Goal: Information Seeking & Learning: Check status

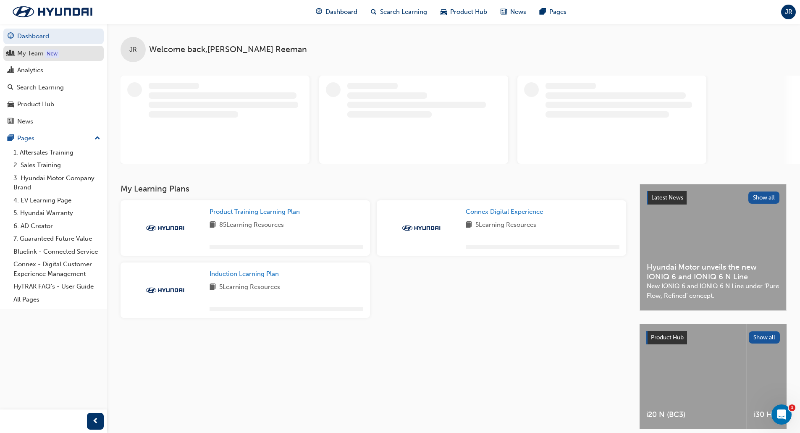
click at [32, 55] on div "My Team" at bounding box center [30, 54] width 26 height 10
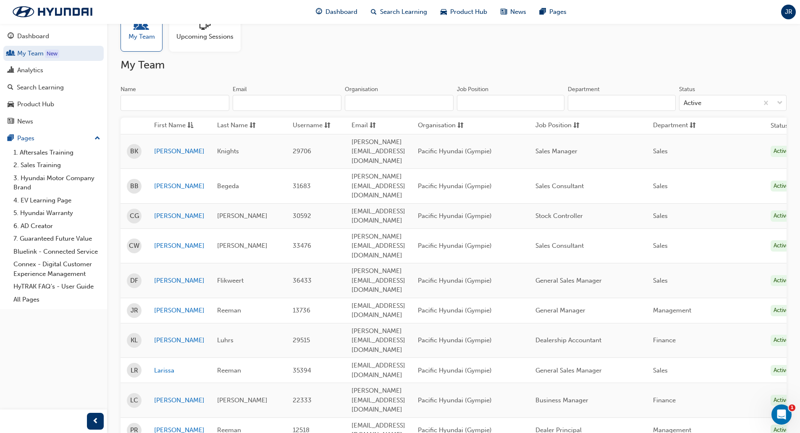
scroll to position [42, 0]
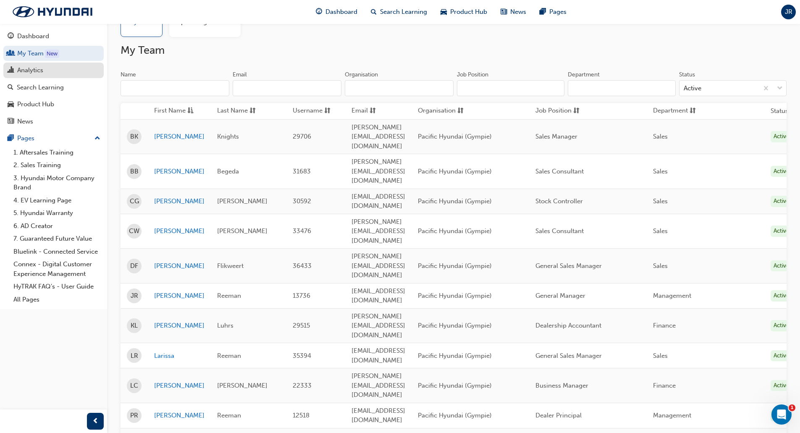
click at [32, 73] on div "Analytics" at bounding box center [30, 71] width 26 height 10
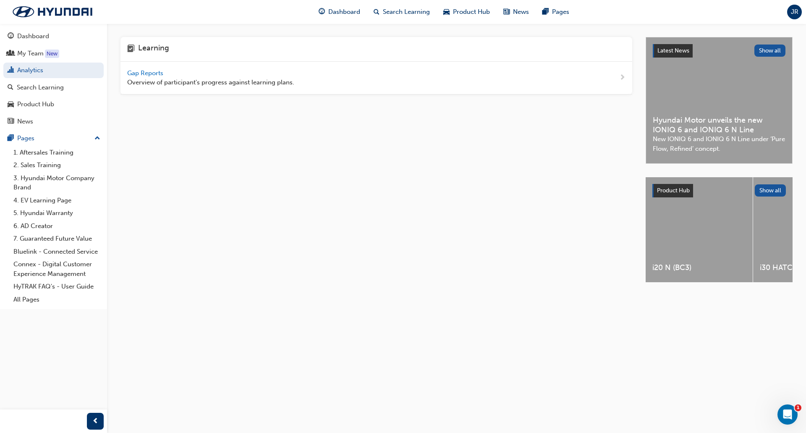
click at [147, 74] on span "Gap Reports" at bounding box center [146, 73] width 38 height 8
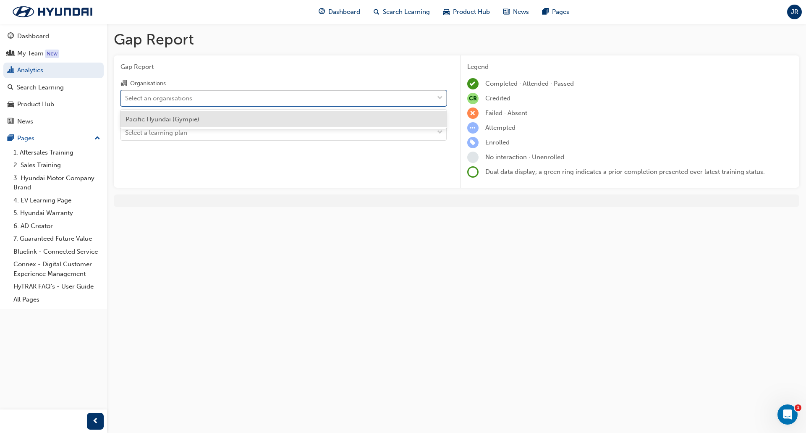
click at [207, 94] on div "Select an organisations" at bounding box center [277, 98] width 313 height 15
click at [126, 94] on input "Organisations option Pacific Hyundai (Gympie) focused, 1 of 1. 1 result availab…" at bounding box center [125, 97] width 1 height 7
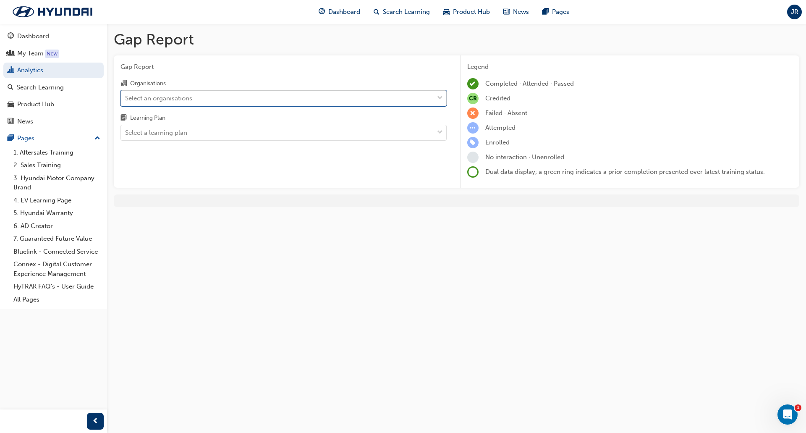
click at [206, 93] on div "Select an organisations" at bounding box center [277, 98] width 313 height 15
click at [126, 94] on input "Organisations 0 results available. Select is focused ,type to refine list, pres…" at bounding box center [125, 97] width 1 height 7
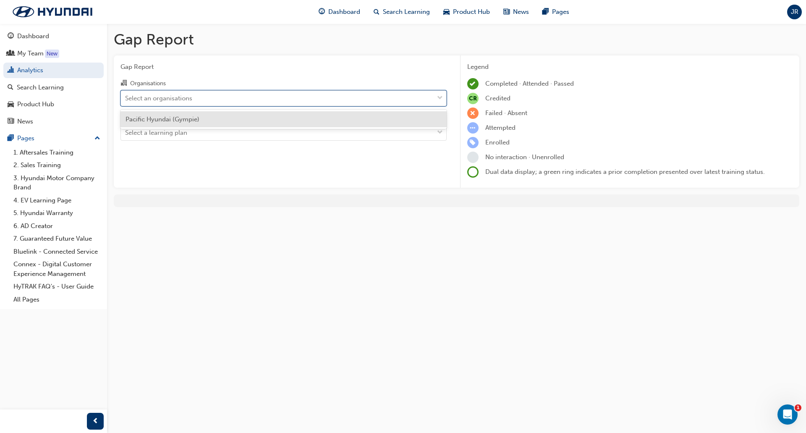
drag, startPoint x: 207, startPoint y: 92, endPoint x: 202, endPoint y: 106, distance: 14.4
click at [207, 93] on div "Select an organisations" at bounding box center [277, 98] width 313 height 15
click at [126, 94] on input "Organisations option Pacific Hyundai (Gympie) focused, 1 of 1. 1 result availab…" at bounding box center [125, 97] width 1 height 7
click at [199, 118] on div "Pacific Hyundai (Gympie)" at bounding box center [284, 119] width 326 height 16
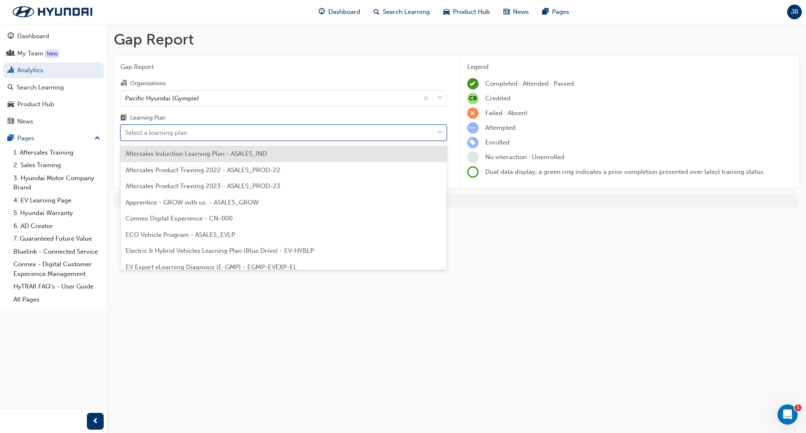
click at [208, 130] on div "Select a learning plan" at bounding box center [277, 133] width 313 height 15
click at [126, 130] on input "Learning Plan option Aftersales Induction Learning Plan - ASALES_IND focused, 1…" at bounding box center [125, 132] width 1 height 7
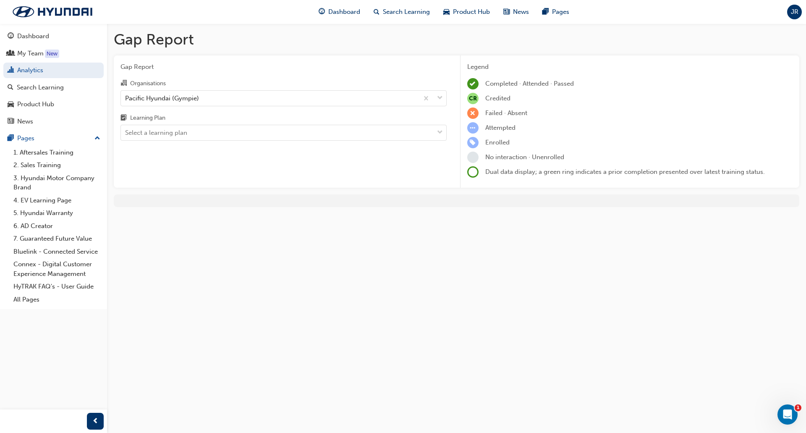
click at [263, 113] on div "Learning Plan" at bounding box center [284, 119] width 326 height 12
click at [126, 129] on input "Learning Plan Select a learning plan" at bounding box center [125, 132] width 1 height 7
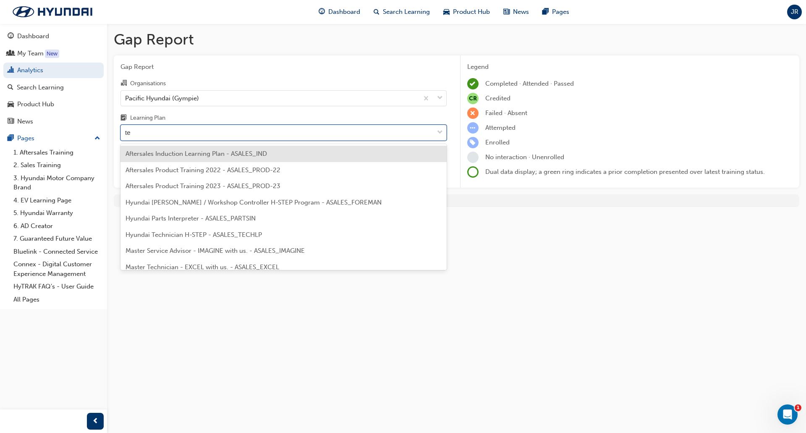
type input "tec"
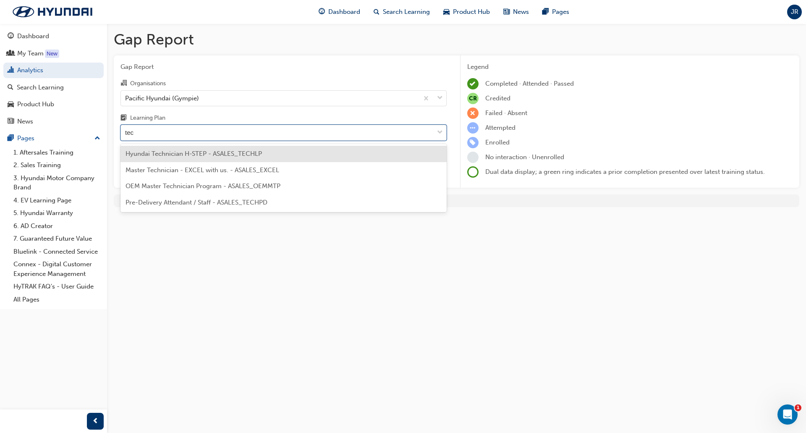
click at [207, 152] on span "Hyundai Technician H-STEP - ASALES_TECHLP" at bounding box center [194, 154] width 137 height 8
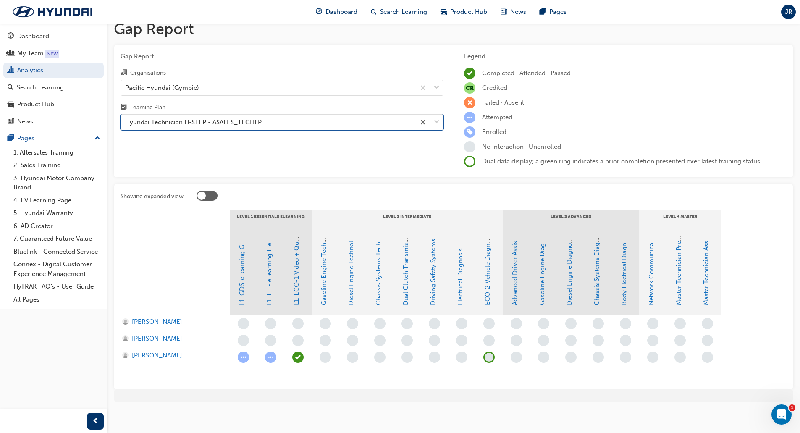
scroll to position [14, 0]
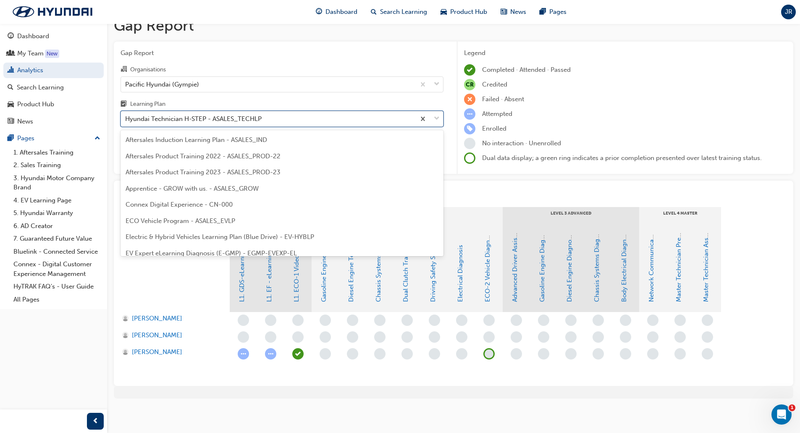
click at [232, 123] on div "Hyundai Technician H-STEP - ASALES_TECHLP" at bounding box center [193, 119] width 137 height 10
click at [126, 122] on input "Learning Plan option Hyundai Technician H-STEP - ASALES_TECHLP, selected. optio…" at bounding box center [125, 118] width 1 height 7
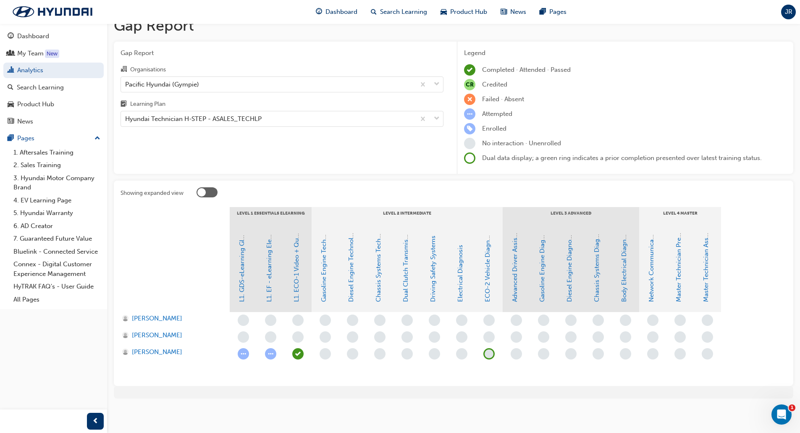
click at [191, 264] on div at bounding box center [175, 270] width 109 height 84
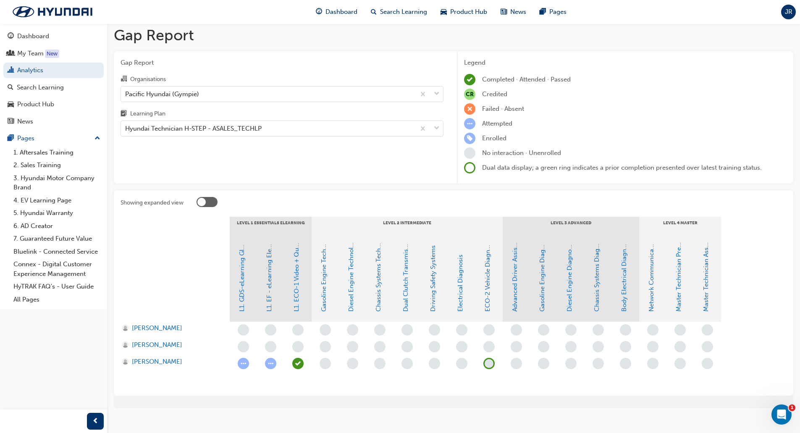
scroll to position [0, 0]
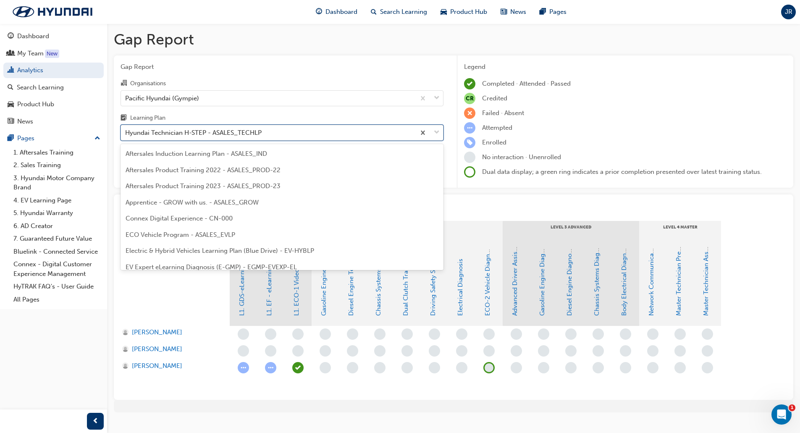
click at [223, 136] on div "Hyundai Technician H-STEP - ASALES_TECHLP" at bounding box center [193, 133] width 137 height 10
click at [126, 136] on input "Learning Plan option Hyundai Technician H-STEP - ASALES_TECHLP, selected. optio…" at bounding box center [125, 132] width 1 height 7
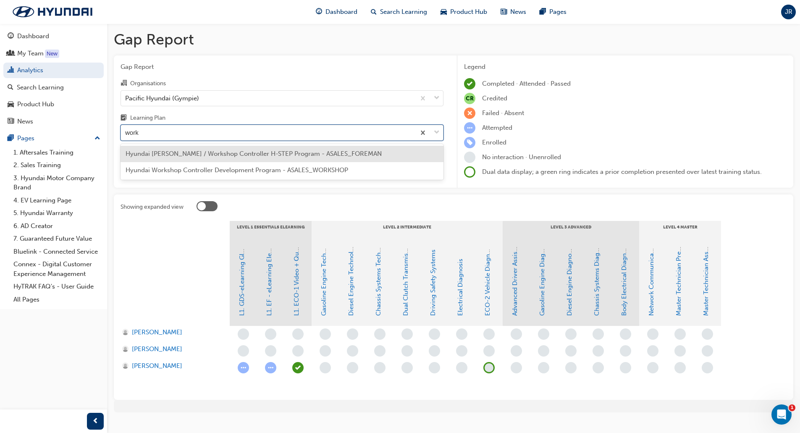
type input "work"
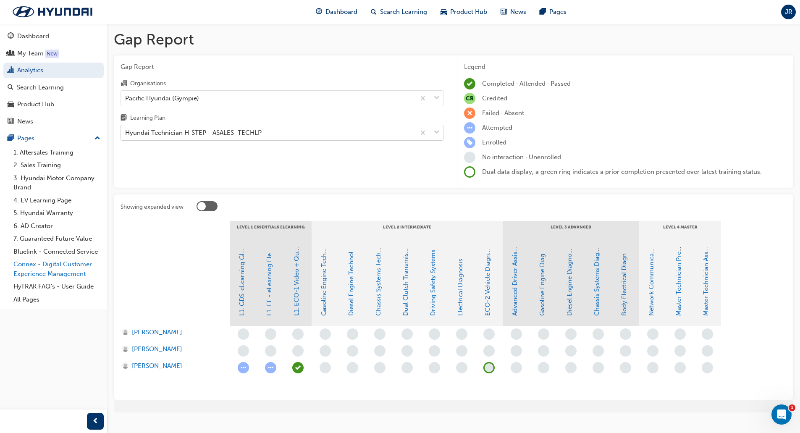
click at [54, 271] on link "Connex - Digital Customer Experience Management" at bounding box center [57, 269] width 94 height 22
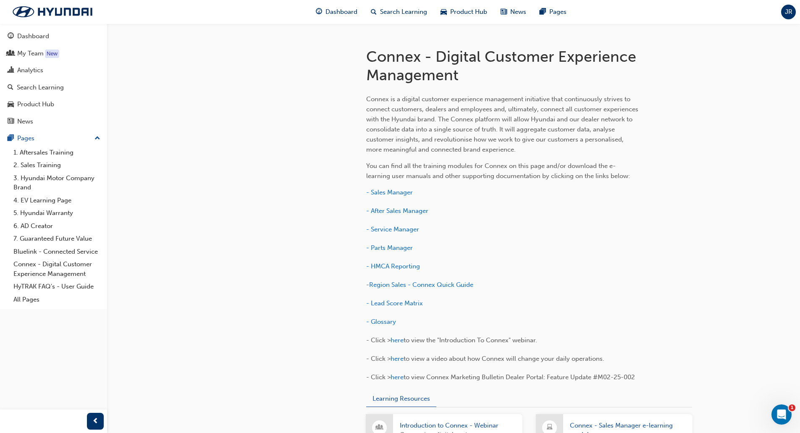
scroll to position [168, 0]
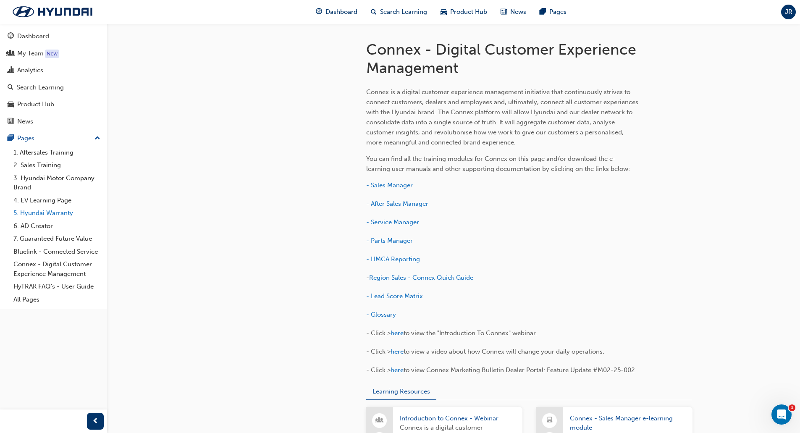
click at [58, 215] on link "5. Hyundai Warranty" at bounding box center [57, 213] width 94 height 13
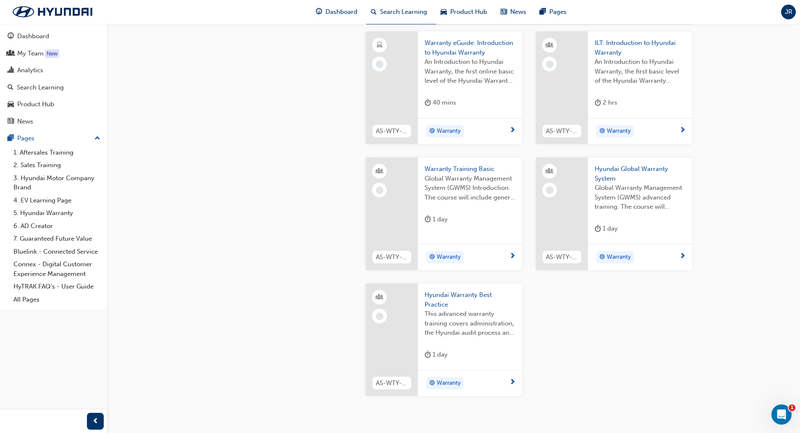
scroll to position [546, 0]
click at [38, 70] on div "Analytics" at bounding box center [30, 71] width 26 height 10
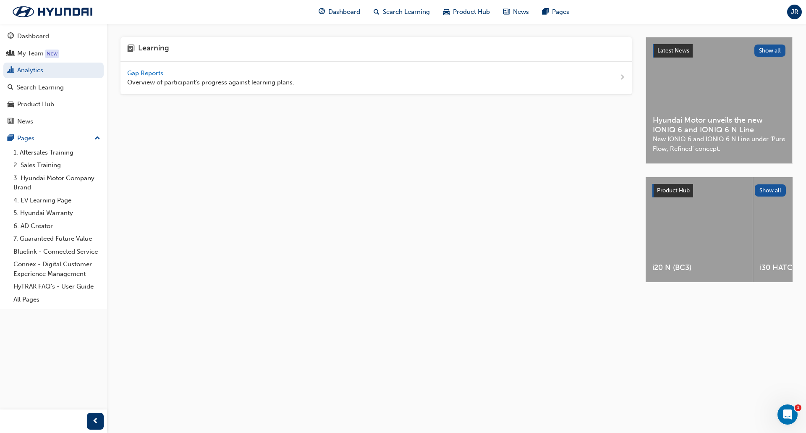
click at [141, 70] on span "Gap Reports" at bounding box center [146, 73] width 38 height 8
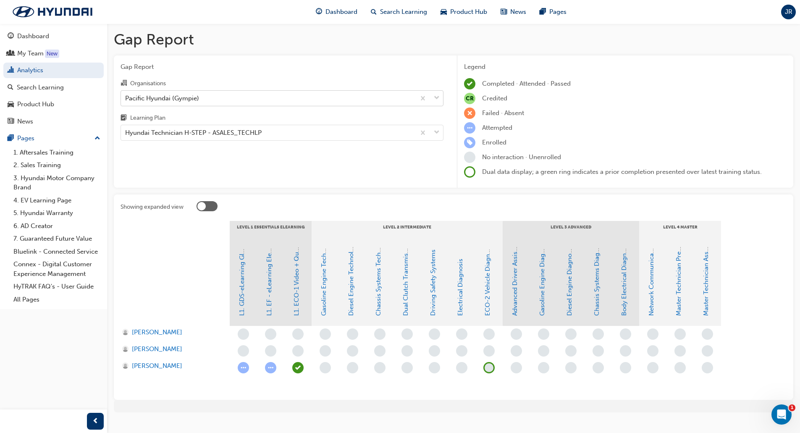
click at [155, 98] on div "Pacific Hyundai (Gympie)" at bounding box center [162, 98] width 74 height 10
click at [126, 98] on input "Organisations Pacific Hyundai (Gympie)" at bounding box center [125, 97] width 1 height 7
click at [155, 97] on div "Pacific Hyundai (Gympie)" at bounding box center [162, 98] width 74 height 10
click at [126, 97] on input "Organisations 0 results available. Select is focused ,type to refine list, pres…" at bounding box center [125, 97] width 1 height 7
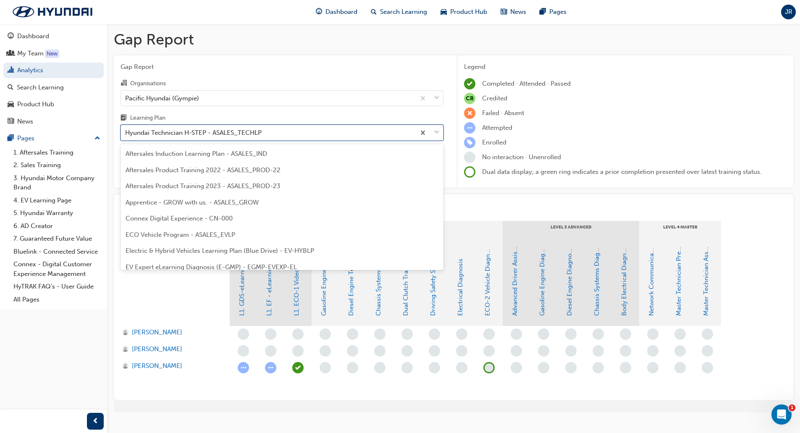
scroll to position [205, 0]
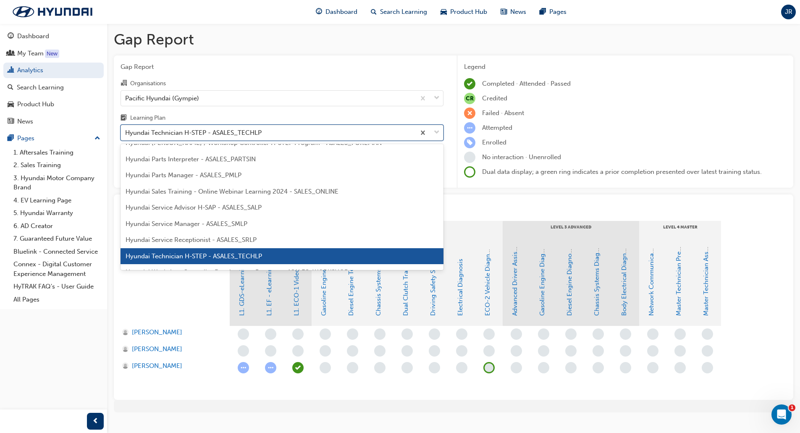
click at [162, 132] on div "Hyundai Technician H-STEP - ASALES_TECHLP" at bounding box center [193, 133] width 137 height 10
click at [126, 132] on input "Learning Plan option Aftersales Induction Learning Plan - ASALES_IND focused, 1…" at bounding box center [125, 132] width 1 height 7
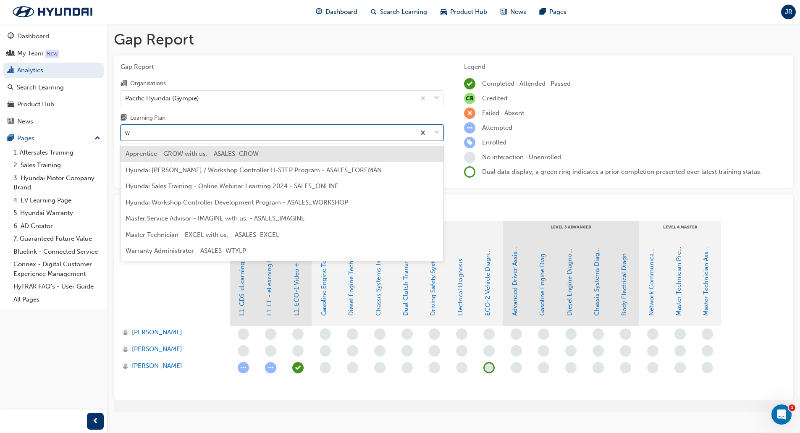
type input "wa"
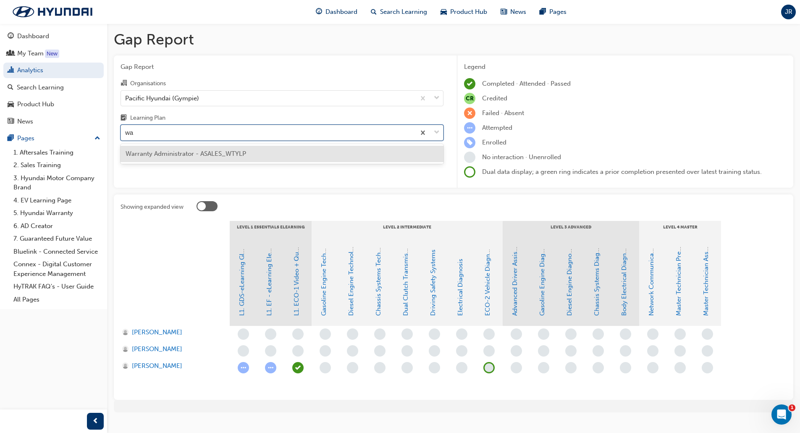
click at [180, 154] on span "Warranty Administrator - ASALES_WTYLP" at bounding box center [186, 154] width 121 height 8
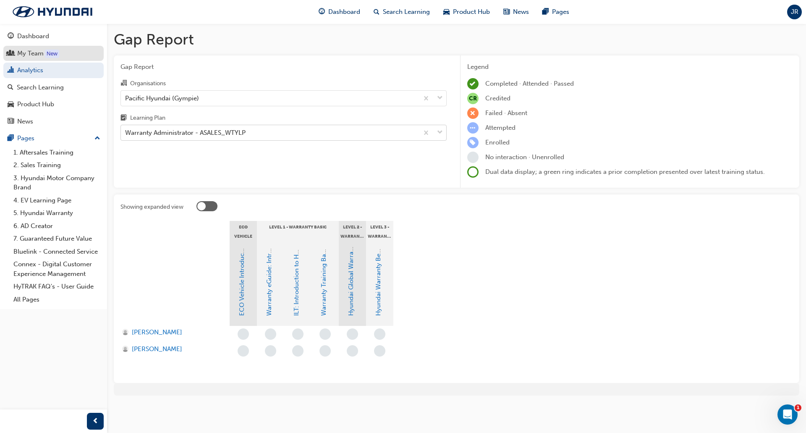
click at [18, 57] on div "My Team" at bounding box center [30, 54] width 26 height 10
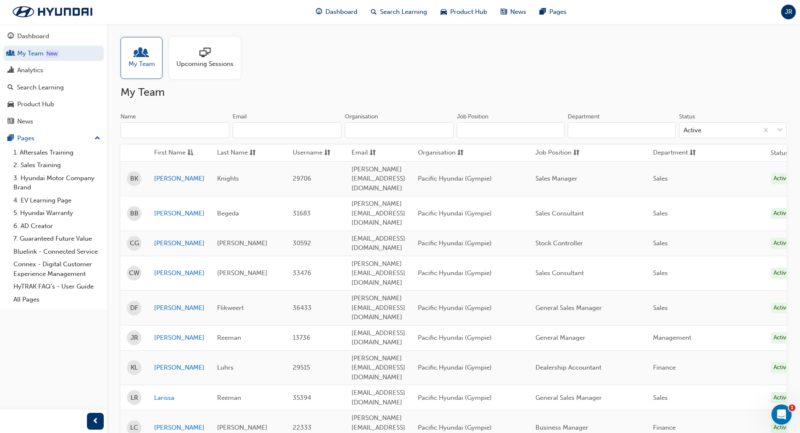
click at [342, 73] on div "My Team Upcoming Sessions" at bounding box center [454, 58] width 666 height 42
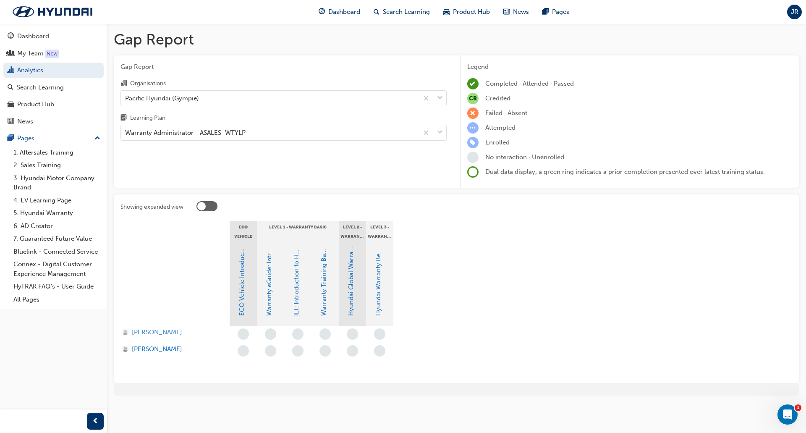
click at [156, 330] on span "[PERSON_NAME]" at bounding box center [157, 333] width 50 height 10
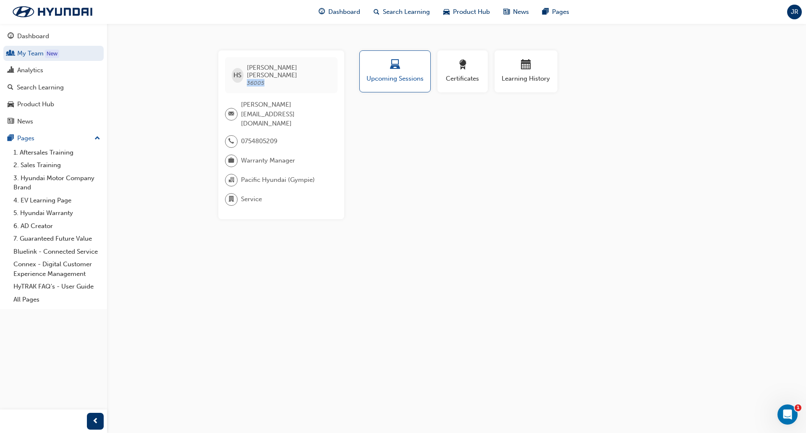
drag, startPoint x: 267, startPoint y: 79, endPoint x: 250, endPoint y: 80, distance: 16.8
click at [250, 80] on div "[PERSON_NAME] 36005" at bounding box center [281, 75] width 113 height 36
copy span "36005"
click at [260, 79] on span "36005" at bounding box center [256, 82] width 18 height 7
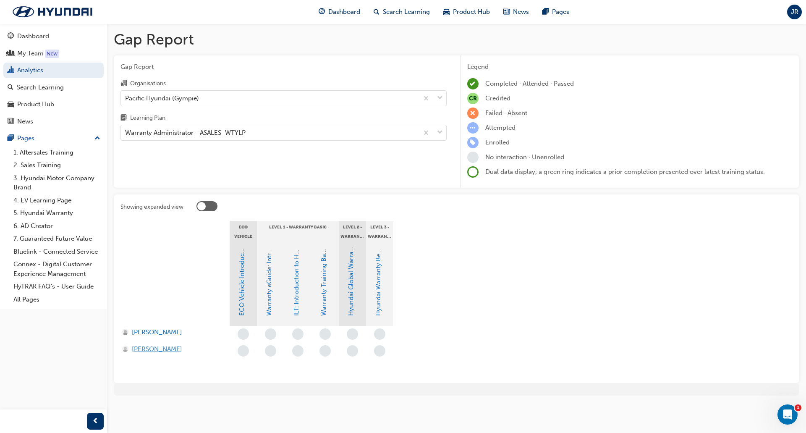
click at [140, 348] on span "[PERSON_NAME]" at bounding box center [157, 349] width 50 height 10
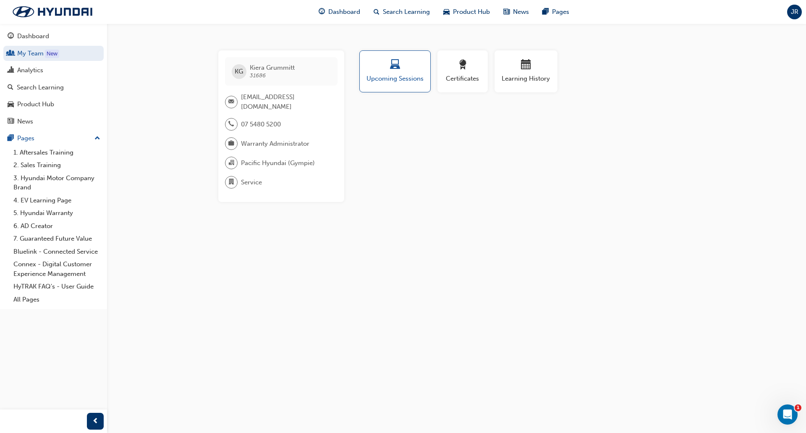
click at [257, 76] on span "31686" at bounding box center [258, 75] width 16 height 7
drag, startPoint x: 389, startPoint y: 103, endPoint x: 438, endPoint y: 100, distance: 49.2
click at [390, 103] on div "Profile Upcoming Sessions Certificates Learning History KG [PERSON_NAME] 31686 …" at bounding box center [527, 126] width 338 height 152
click at [367, 119] on div "Profile Upcoming Sessions Certificates Learning History KG [PERSON_NAME] 31686 …" at bounding box center [527, 126] width 338 height 152
